Goal: Task Accomplishment & Management: Manage account settings

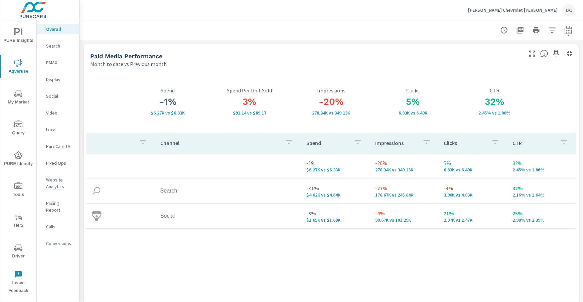
click at [531, 9] on p "Burt Watson Chevrolet Reese" at bounding box center [513, 10] width 90 height 6
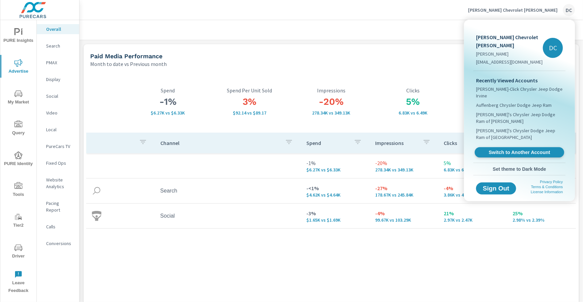
click at [510, 149] on span "Switch to Another Account" at bounding box center [520, 152] width 82 height 6
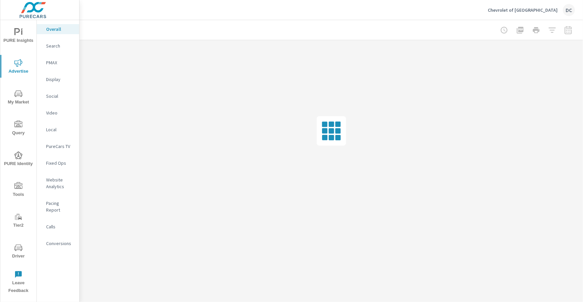
click at [22, 154] on icon "nav menu" at bounding box center [18, 155] width 8 height 8
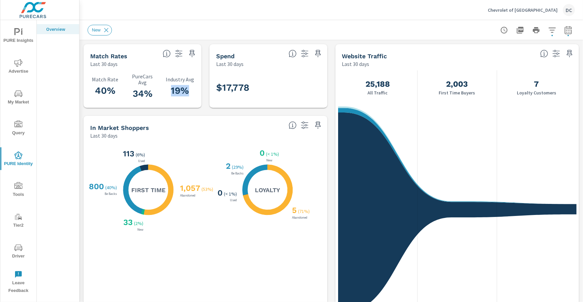
drag, startPoint x: 166, startPoint y: 91, endPoint x: 189, endPoint y: 92, distance: 22.1
click at [189, 92] on h3 "19%" at bounding box center [179, 90] width 29 height 11
drag, startPoint x: 131, startPoint y: 90, endPoint x: 157, endPoint y: 92, distance: 26.8
click at [157, 92] on div "40% Match Rate 34% PureCars Avg 19% Industry Avg" at bounding box center [142, 87] width 113 height 35
drag, startPoint x: 92, startPoint y: 87, endPoint x: 123, endPoint y: 90, distance: 30.6
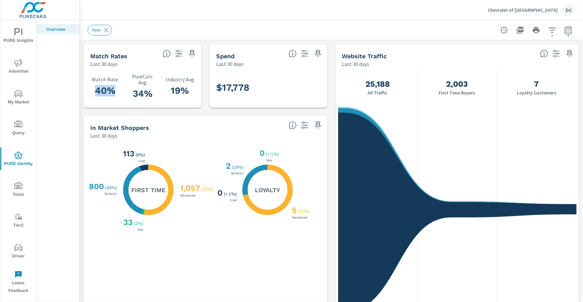
click at [123, 90] on div "40% Match Rate 34% PureCars Avg 19% Industry Avg" at bounding box center [142, 87] width 113 height 35
click at [567, 31] on icon "button" at bounding box center [569, 30] width 8 height 8
select select "Month to date"
select select "Previous month"
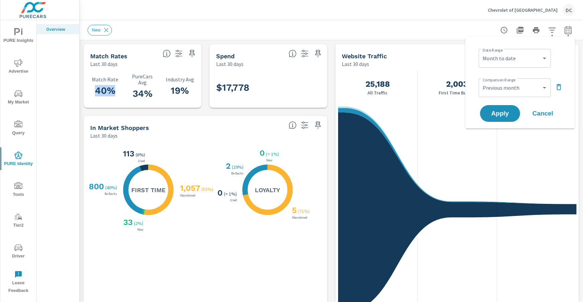
click at [556, 86] on icon "button" at bounding box center [559, 87] width 8 height 8
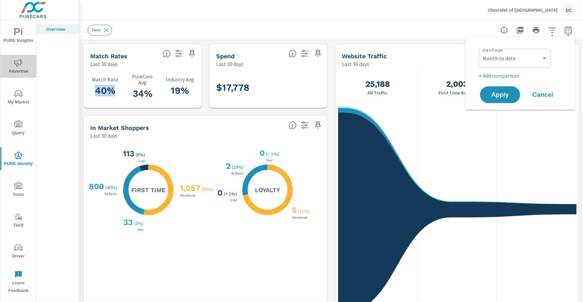
click at [15, 61] on icon "nav menu" at bounding box center [18, 63] width 8 height 8
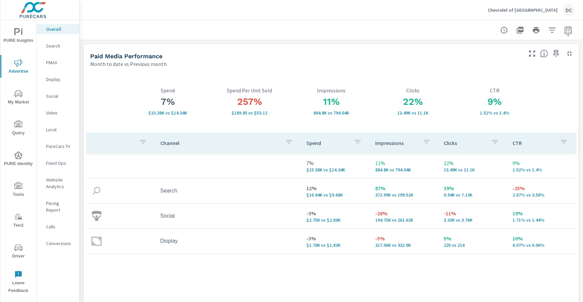
click at [526, 10] on p "Chevrolet of Culver City" at bounding box center [523, 10] width 70 height 6
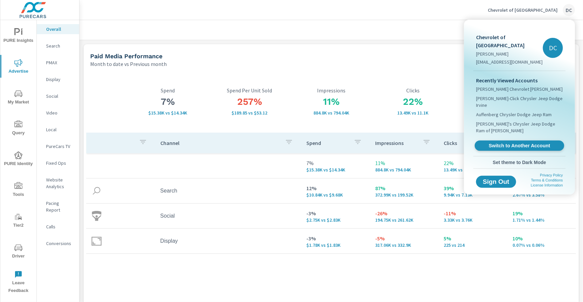
click at [515, 140] on link "Switch to Another Account" at bounding box center [520, 145] width 90 height 10
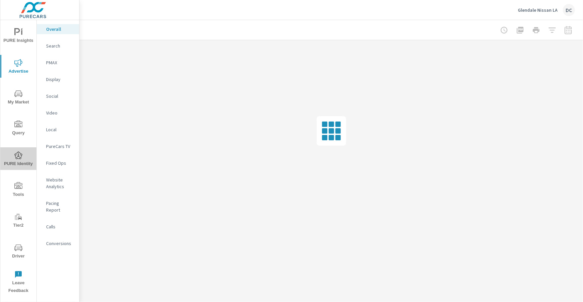
click at [16, 156] on icon "nav menu" at bounding box center [18, 155] width 8 height 8
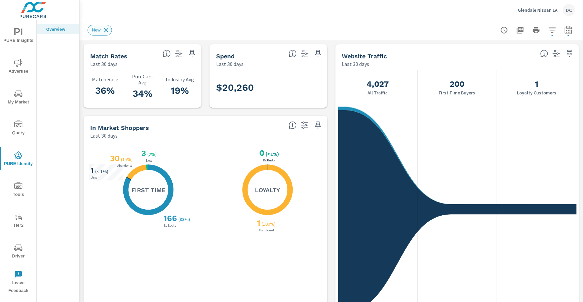
click at [108, 30] on icon at bounding box center [106, 29] width 7 height 7
click at [569, 31] on icon "button" at bounding box center [569, 30] width 8 height 8
select select "Month to date"
select select "Previous month"
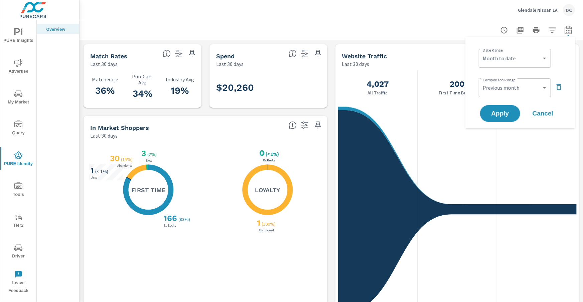
click at [558, 86] on icon "button" at bounding box center [559, 87] width 5 height 6
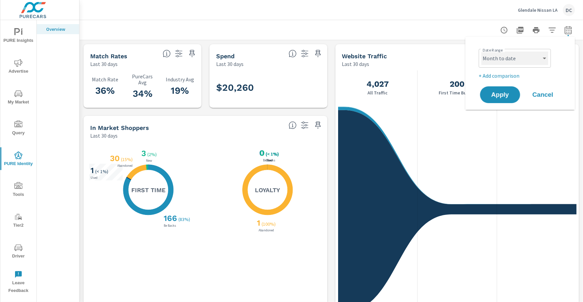
click at [546, 61] on select "Custom [DATE] Last week Last 7 days Last 14 days Last 30 days Last 45 days Last…" at bounding box center [515, 57] width 67 height 13
click at [482, 51] on select "Custom [DATE] Last week Last 7 days Last 14 days Last 30 days Last 45 days Last…" at bounding box center [515, 57] width 67 height 13
click at [510, 90] on button "Apply" at bounding box center [500, 94] width 41 height 17
